Goal: Information Seeking & Learning: Learn about a topic

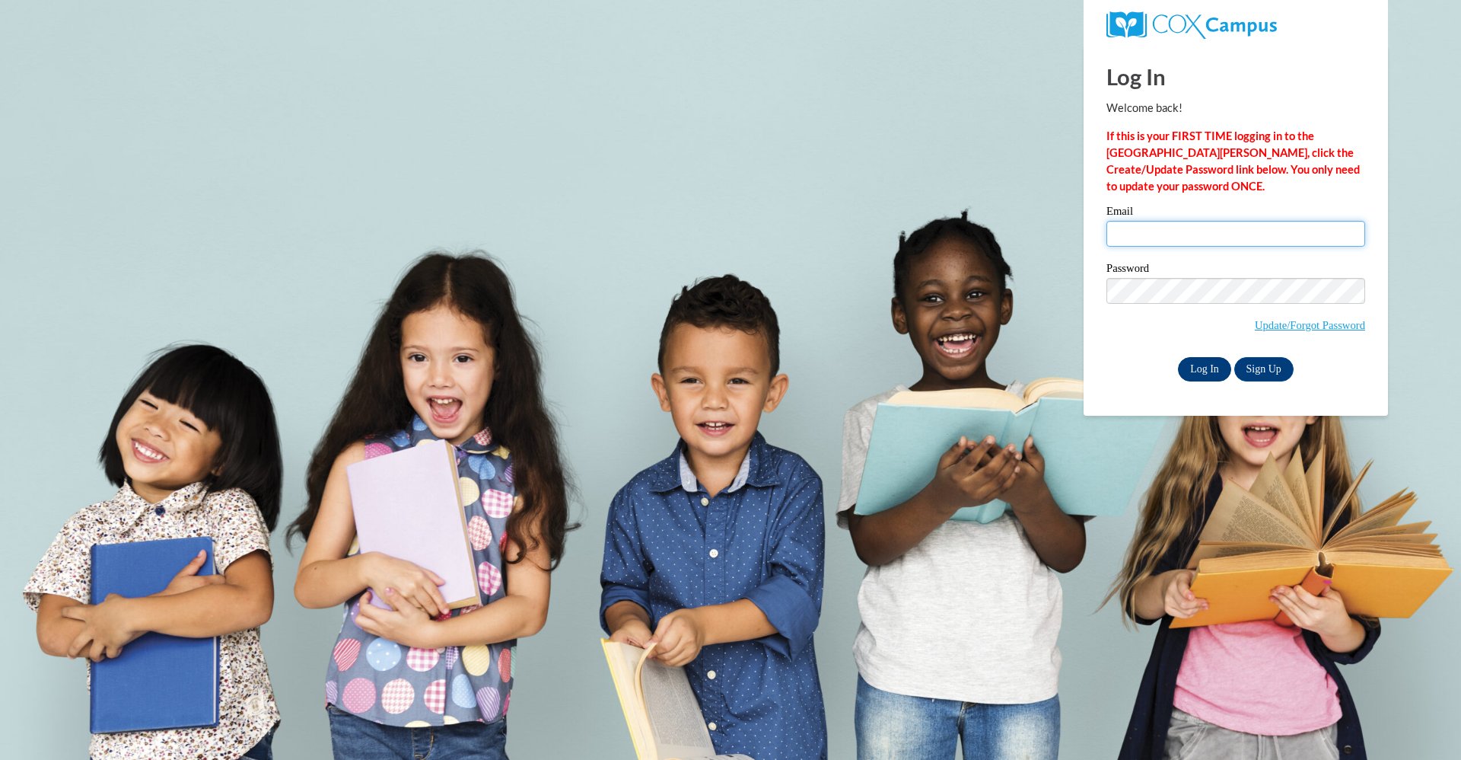
type input "ddonald@atlantaspeechschool.org"
click at [1195, 365] on input "Log In" at bounding box center [1204, 369] width 53 height 24
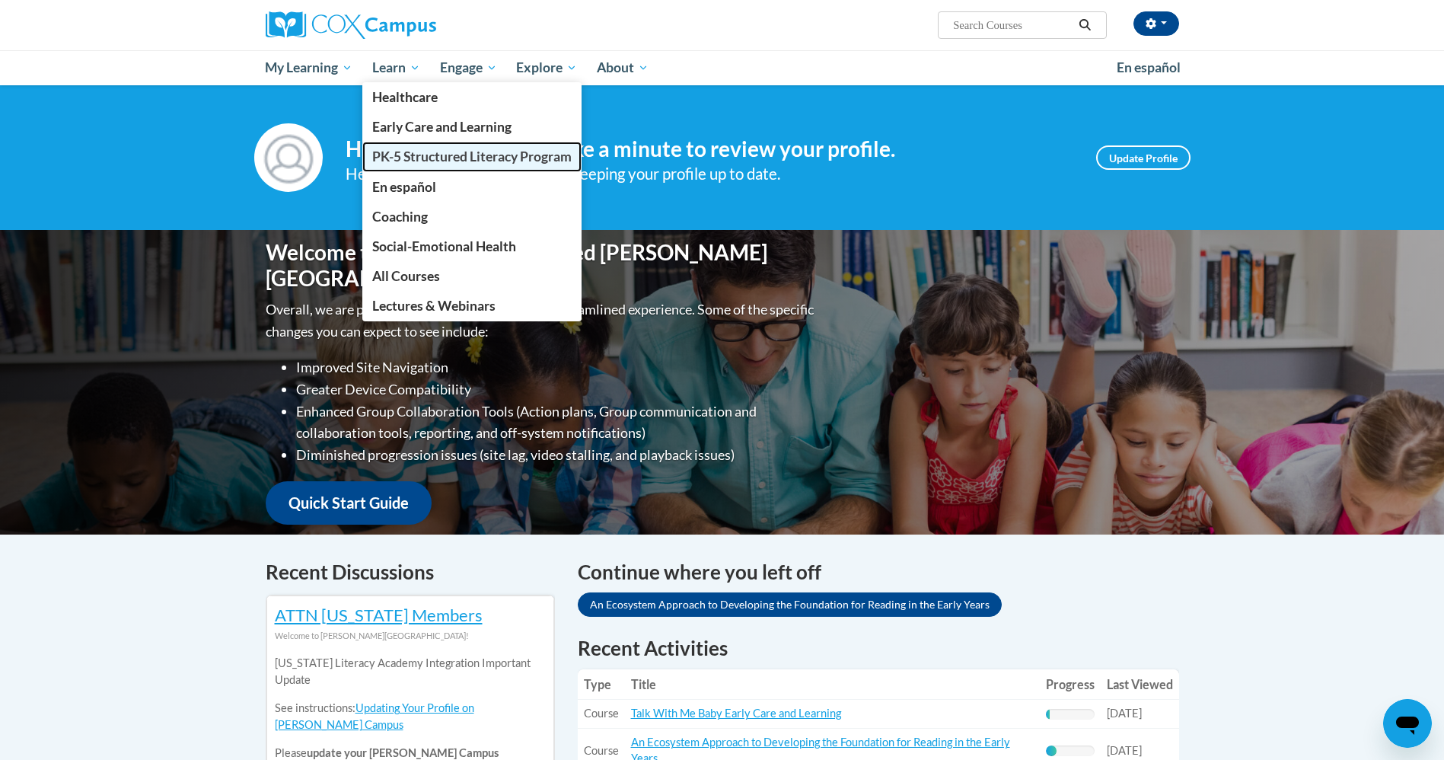
click at [419, 153] on span "PK-5 Structured Literacy Program" at bounding box center [471, 156] width 199 height 16
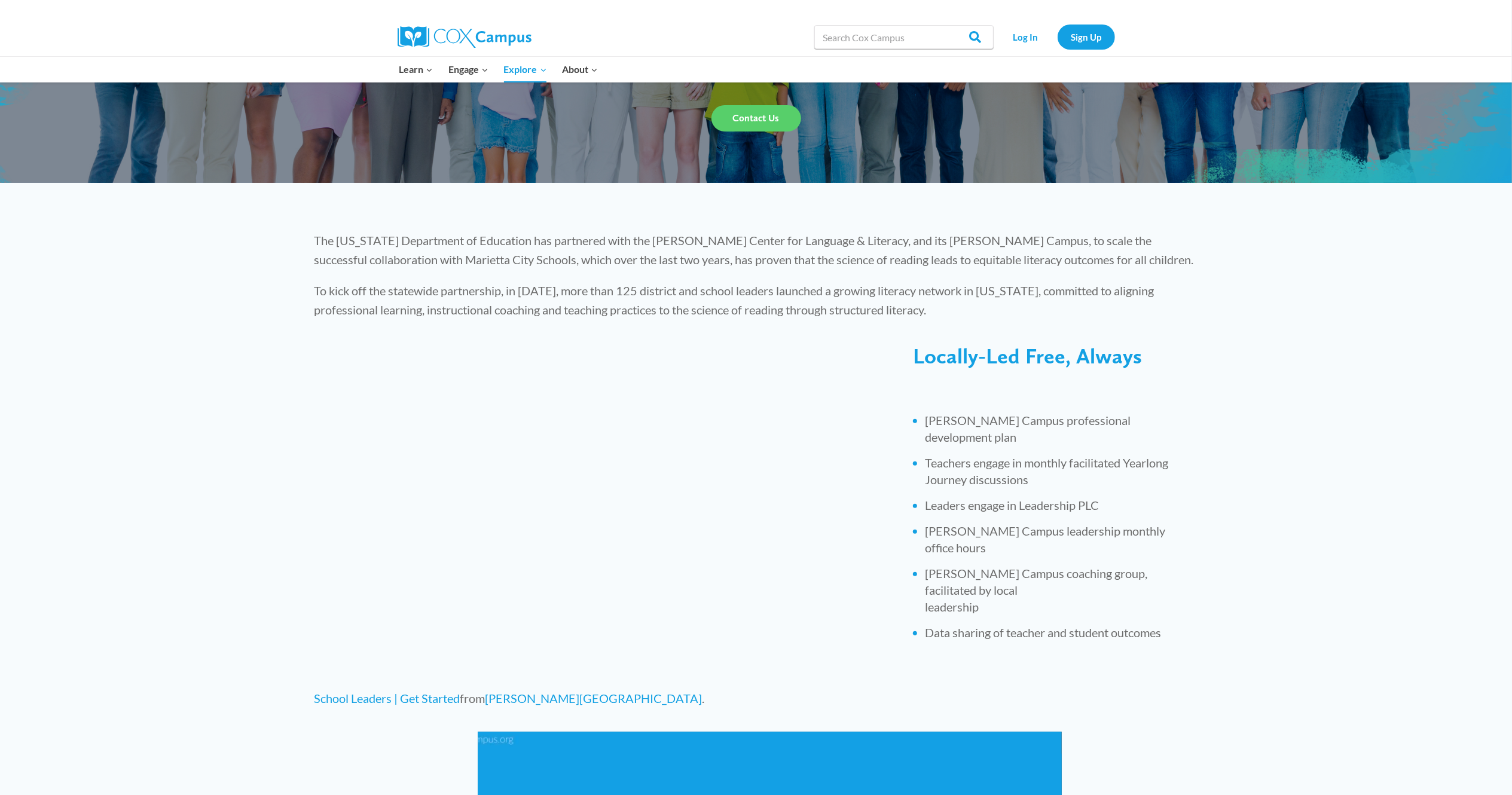
scroll to position [200, 0]
